Goal: Find specific page/section

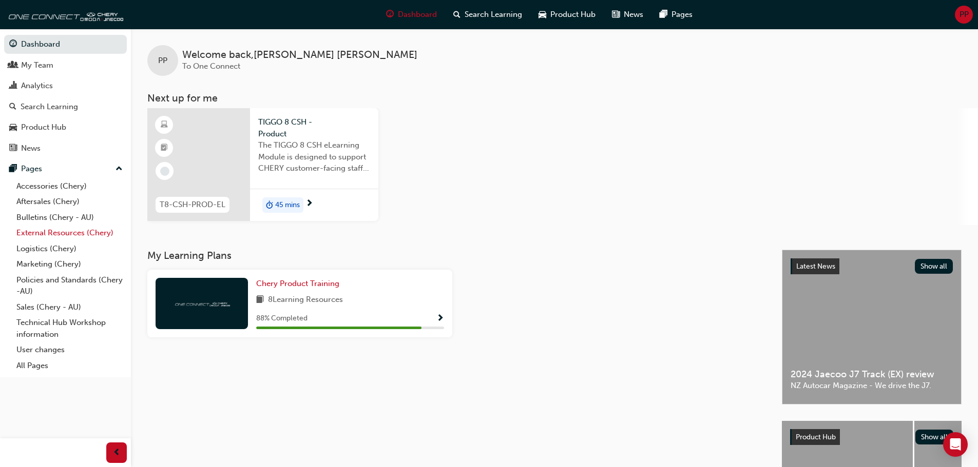
click at [86, 232] on link "External Resources (Chery)" at bounding box center [69, 233] width 114 height 16
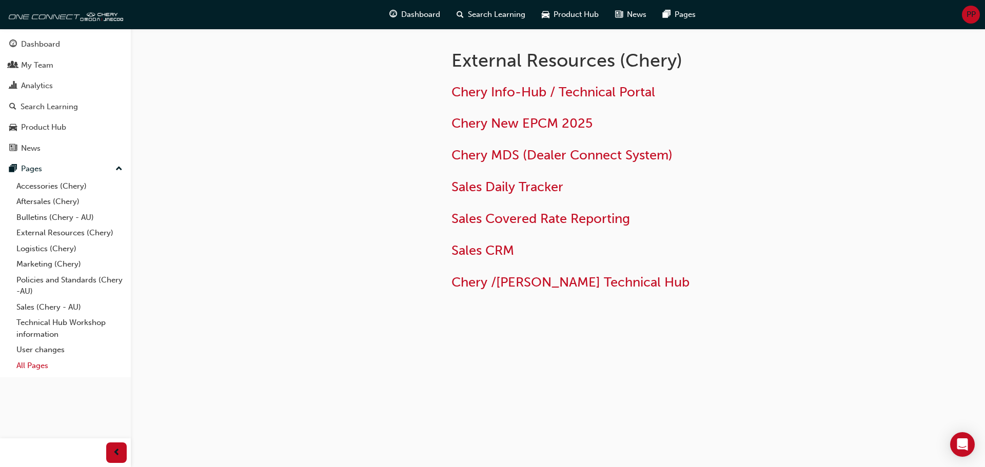
click at [58, 365] on link "All Pages" at bounding box center [69, 366] width 114 height 16
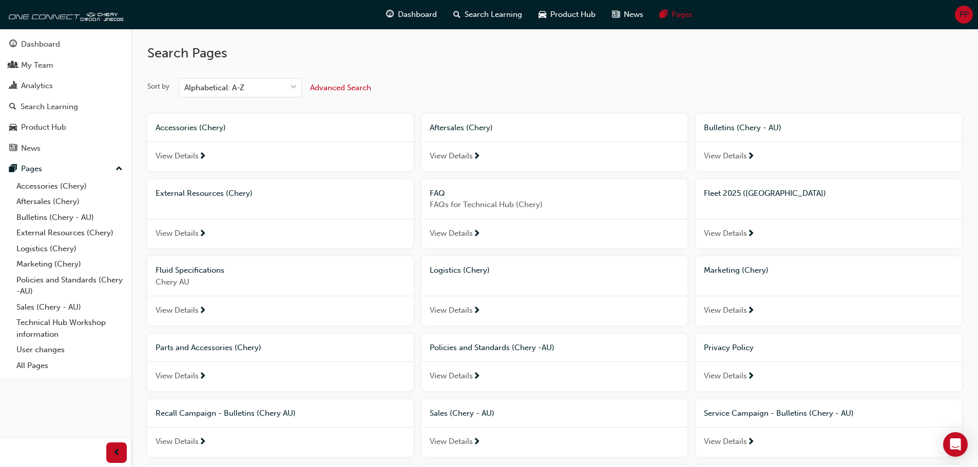
click at [738, 233] on span "View Details" at bounding box center [725, 234] width 43 height 12
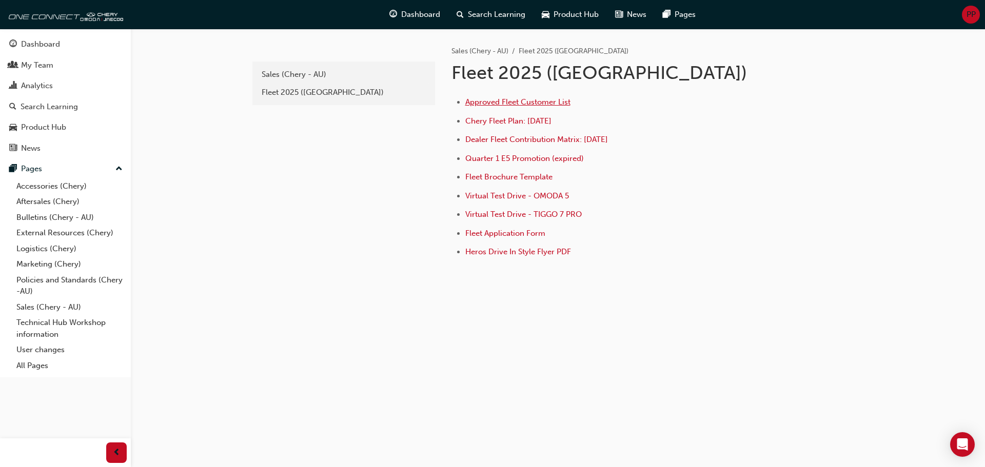
click at [554, 103] on span "Approved Fleet Customer List" at bounding box center [517, 101] width 105 height 9
